Goal: Task Accomplishment & Management: Manage account settings

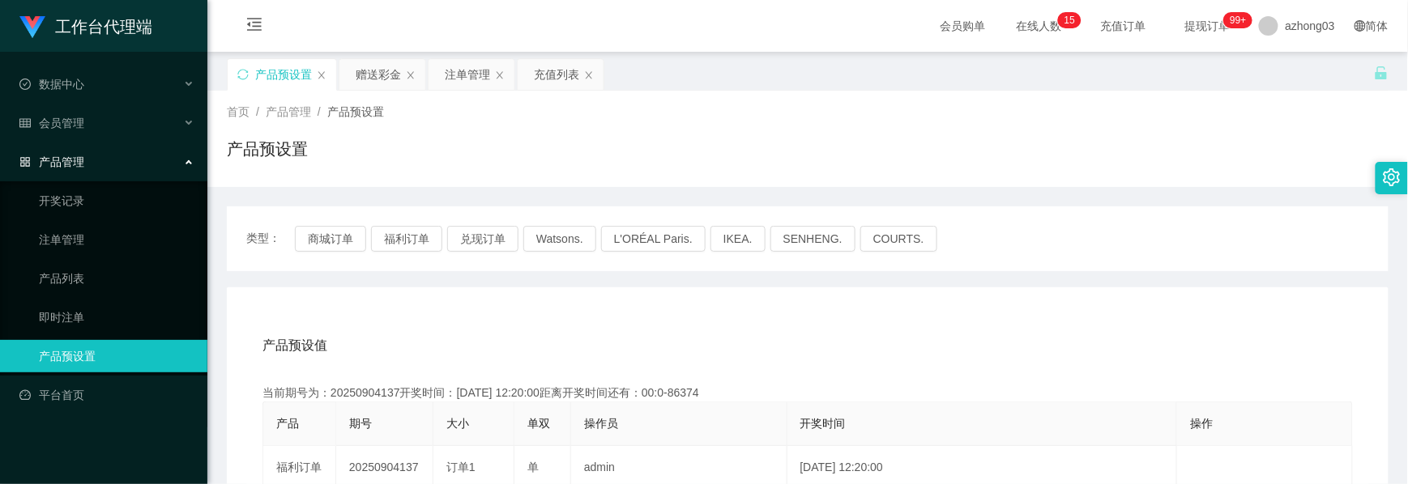
scroll to position [185, 0]
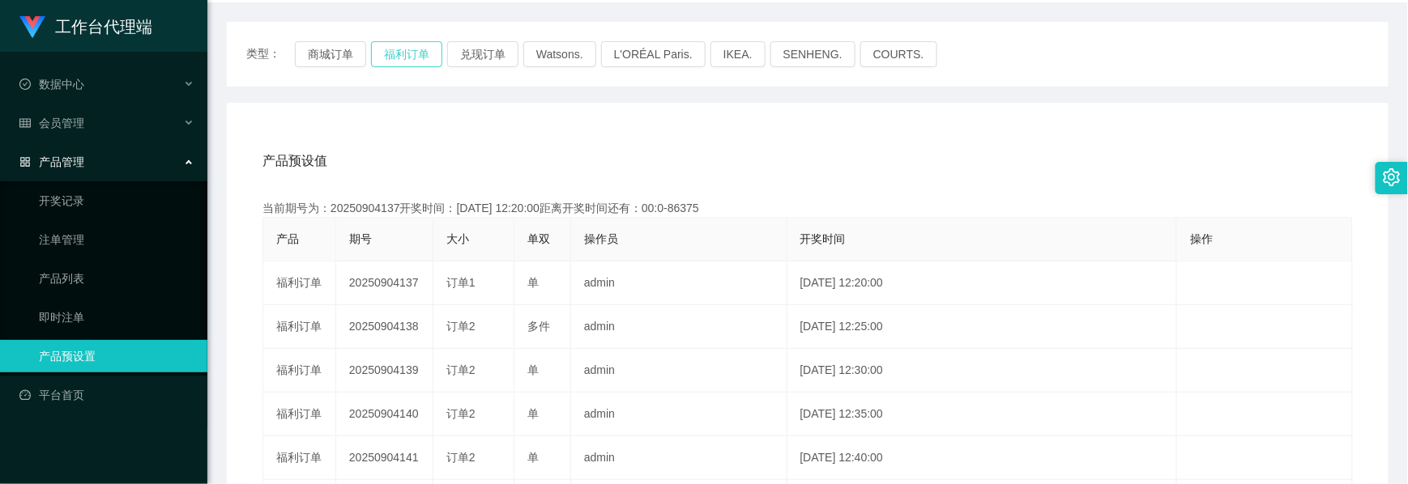
click at [408, 55] on button "福利订单" at bounding box center [406, 54] width 71 height 26
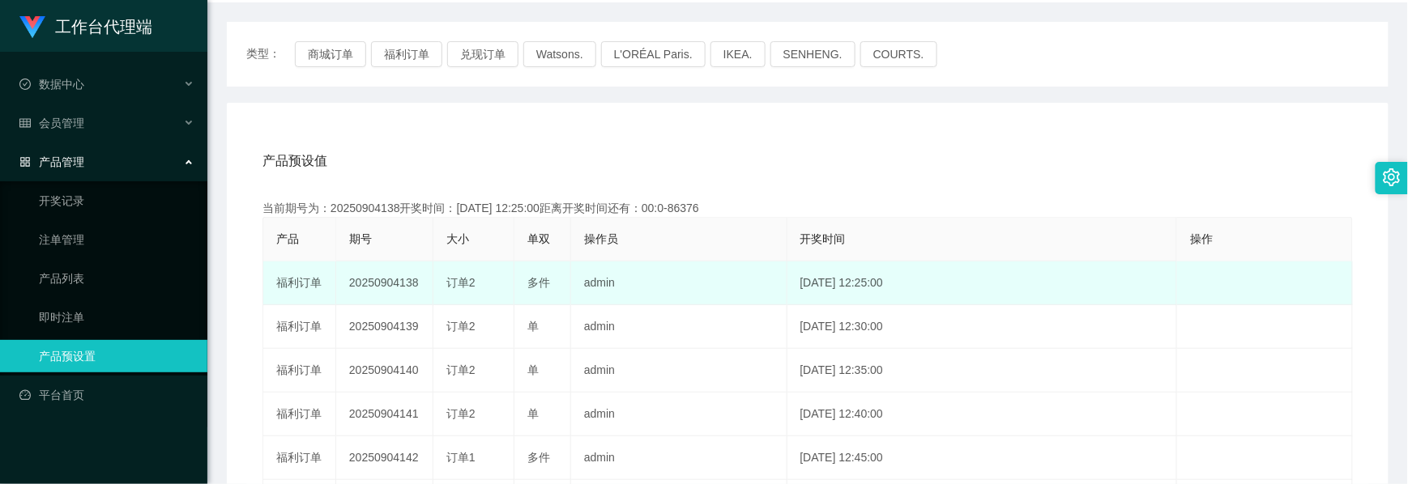
click at [394, 286] on td "20250904138" at bounding box center [384, 284] width 97 height 44
copy td "20250904138"
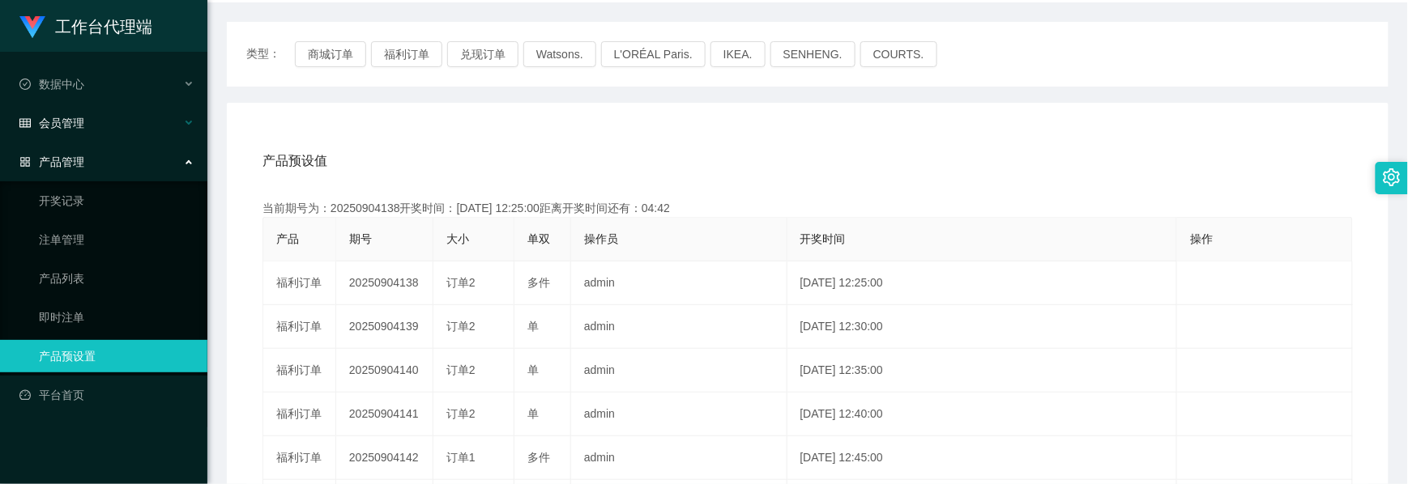
click at [85, 120] on div "会员管理" at bounding box center [103, 123] width 207 height 32
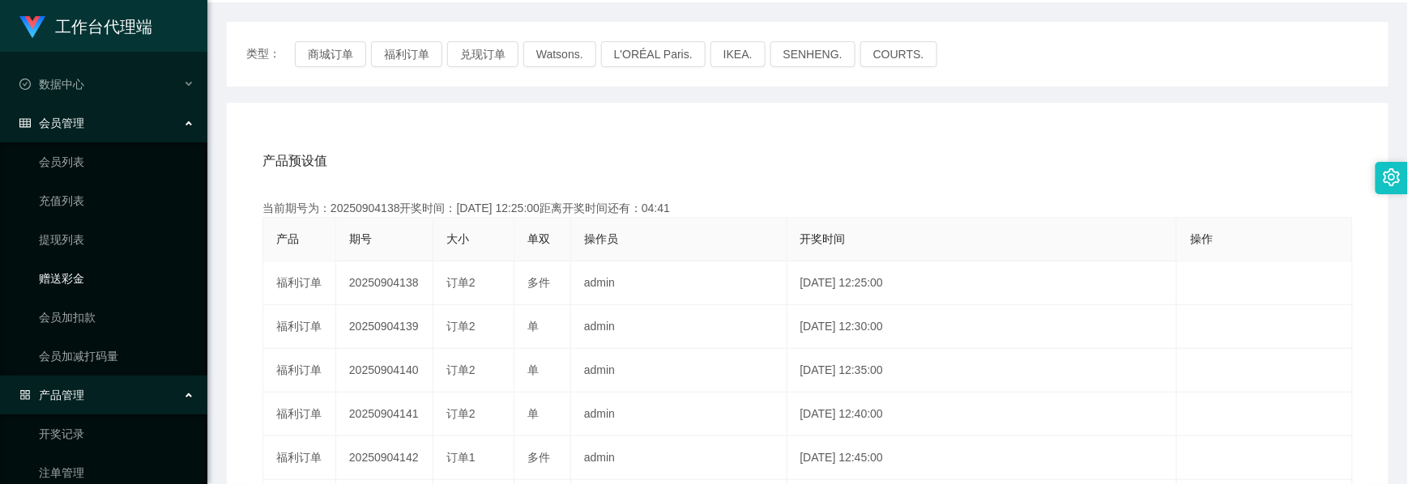
click at [76, 270] on link "赠送彩金" at bounding box center [117, 278] width 156 height 32
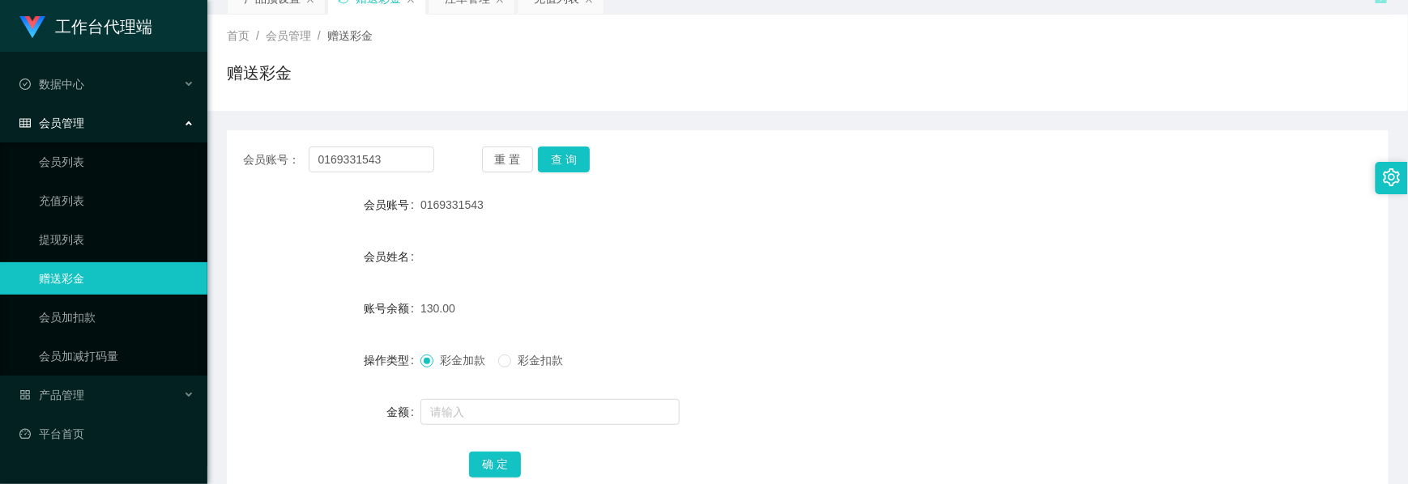
scroll to position [182, 0]
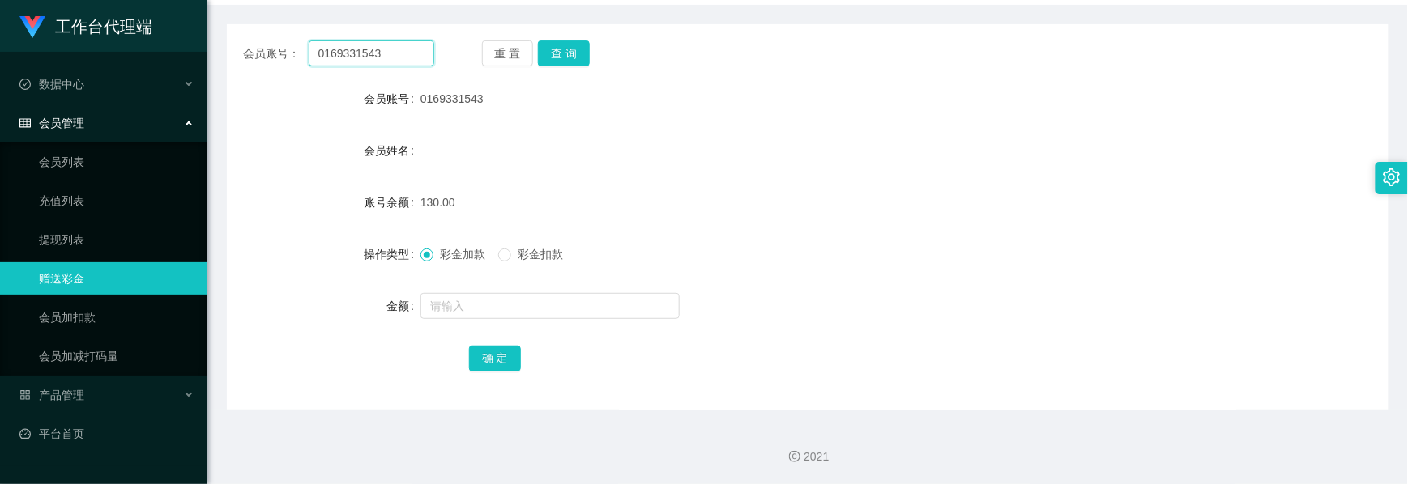
drag, startPoint x: 390, startPoint y: 56, endPoint x: 194, endPoint y: 21, distance: 199.1
click at [194, 21] on section "工作台代理端 数据中心 会员管理 会员列表 充值列表 提现列表 赠送彩金 会员加扣款 会员加减打码量 产品管理 开奖记录 注单管理 产品列表 即时注单 产品预…" at bounding box center [704, 151] width 1408 height 667
paste input "KengBen12"
click at [562, 49] on button "查 询" at bounding box center [564, 53] width 52 height 26
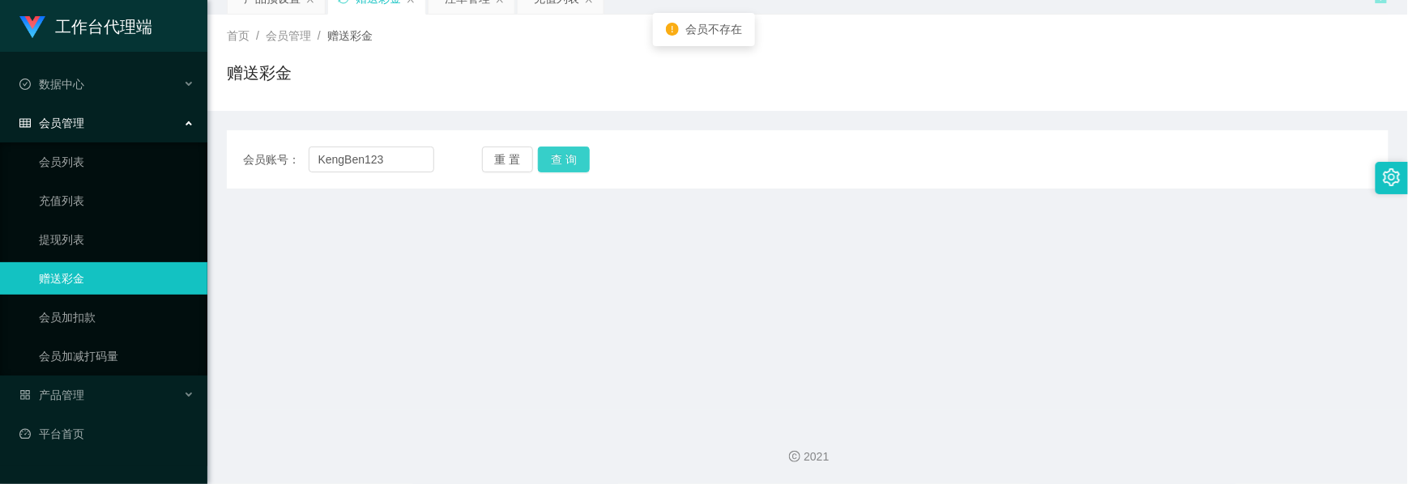
drag, startPoint x: 558, startPoint y: 159, endPoint x: 435, endPoint y: 152, distance: 123.3
click at [558, 159] on button "查 询" at bounding box center [564, 160] width 52 height 26
click at [322, 160] on input "KengBen123" at bounding box center [372, 160] width 126 height 26
type input "KengBen123"
click at [552, 162] on button "查 询" at bounding box center [564, 160] width 52 height 26
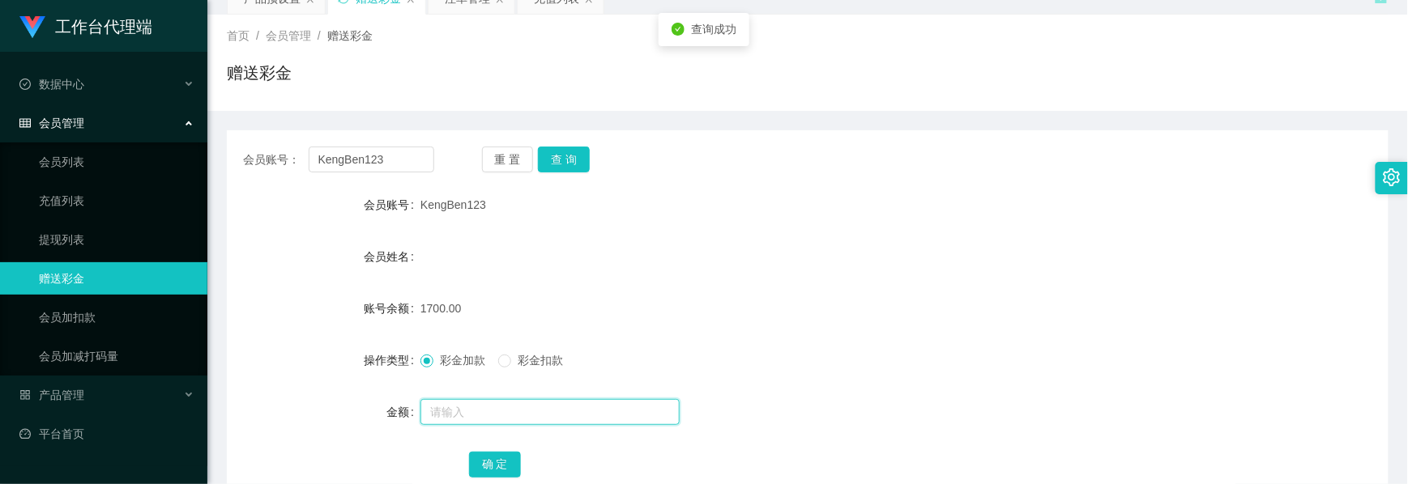
click at [441, 403] on input "text" at bounding box center [549, 412] width 259 height 26
type input "1000"
click at [509, 461] on button "确 定" at bounding box center [495, 465] width 52 height 26
click at [554, 170] on button "查 询" at bounding box center [564, 160] width 52 height 26
